Goal: Information Seeking & Learning: Learn about a topic

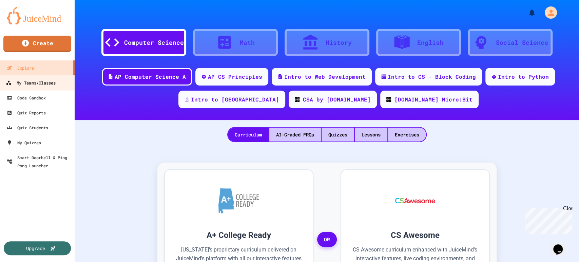
click at [31, 81] on div "My Teams/Classes" at bounding box center [31, 83] width 50 height 8
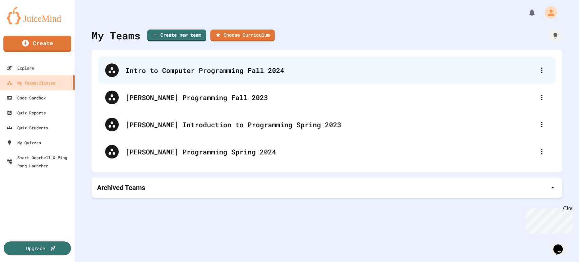
click at [217, 72] on div "Intro to Computer Programming Fall 2024" at bounding box center [329, 70] width 409 height 10
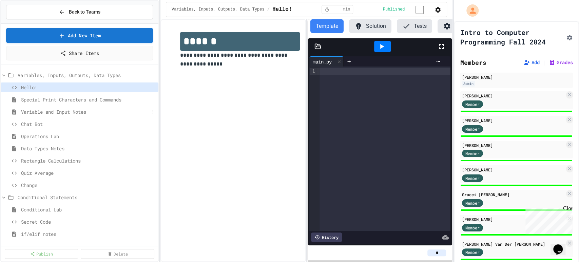
click at [32, 111] on span "Variable and Input Notes" at bounding box center [85, 111] width 128 height 7
